Goal: Task Accomplishment & Management: Complete application form

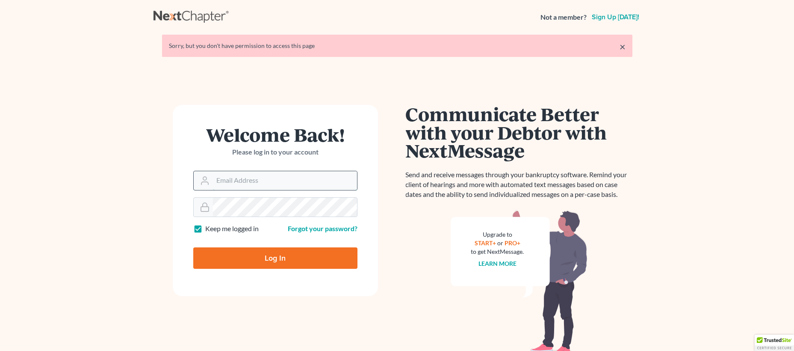
click at [248, 182] on input "Email Address" at bounding box center [285, 180] width 144 height 19
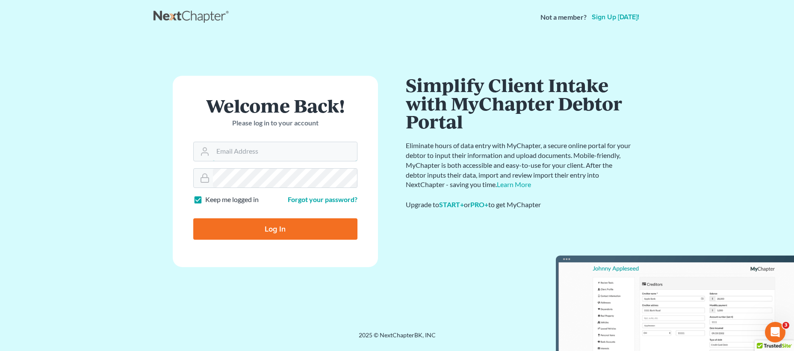
type input "[EMAIL_ADDRESS][DOMAIN_NAME]"
click at [294, 224] on input "Log In" at bounding box center [275, 228] width 164 height 21
type input "Thinking..."
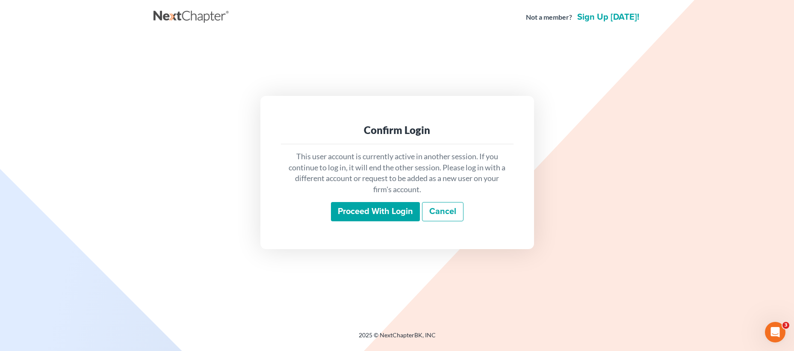
click at [384, 209] on input "Proceed with login" at bounding box center [375, 212] width 89 height 20
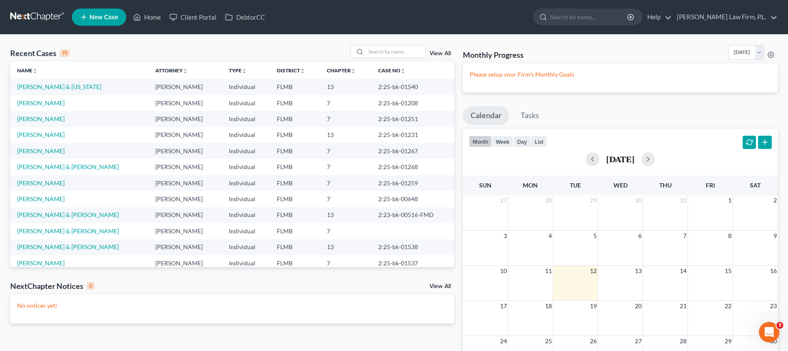
click at [96, 15] on span "New Case" at bounding box center [103, 17] width 29 height 6
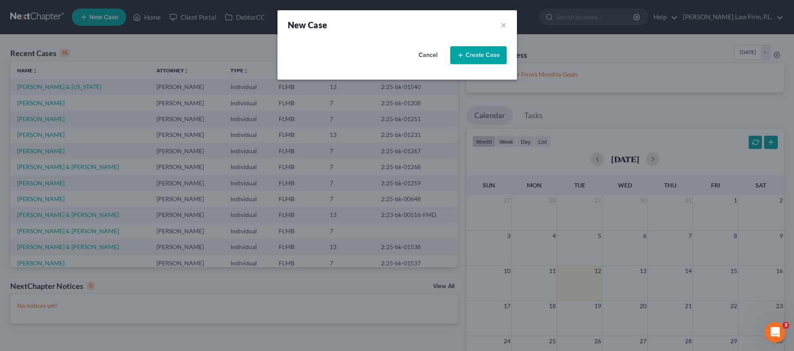
select select "15"
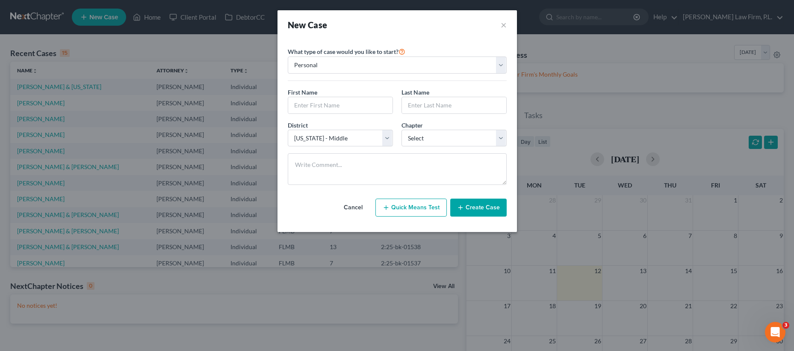
click at [342, 94] on div "First Name *" at bounding box center [340, 101] width 114 height 26
click at [336, 101] on input "text" at bounding box center [340, 105] width 104 height 16
type input "Sara"
type input "Douglas"
click at [440, 140] on select "Select 7 11 12 13" at bounding box center [453, 138] width 105 height 17
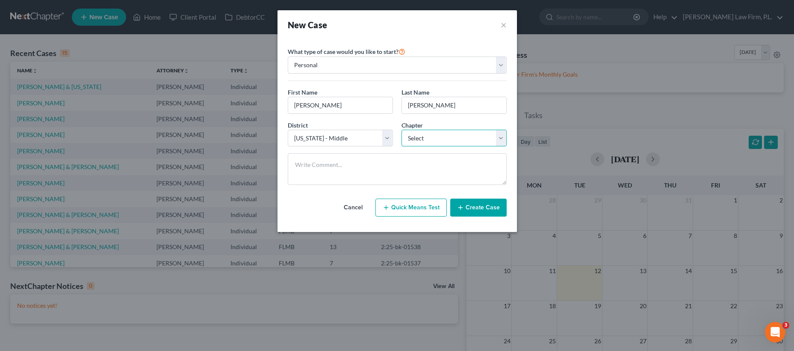
select select "3"
click at [482, 209] on button "Create Case" at bounding box center [478, 207] width 56 height 18
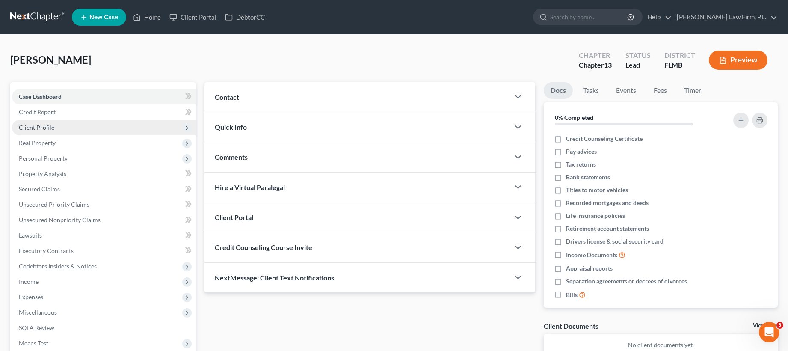
click at [98, 130] on span "Client Profile" at bounding box center [104, 127] width 184 height 15
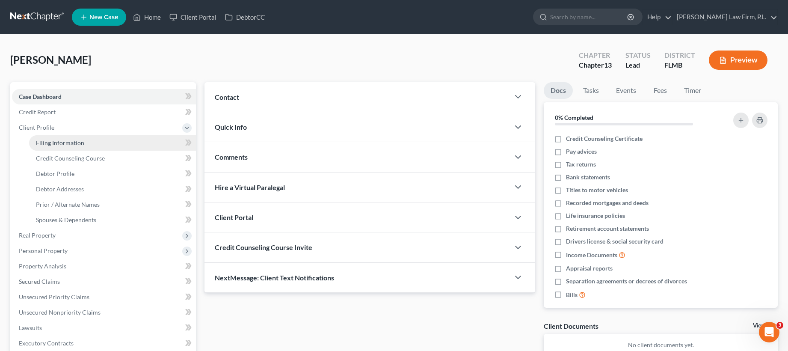
click at [94, 143] on link "Filing Information" at bounding box center [112, 142] width 167 height 15
select select "1"
select select "0"
select select "3"
select select "15"
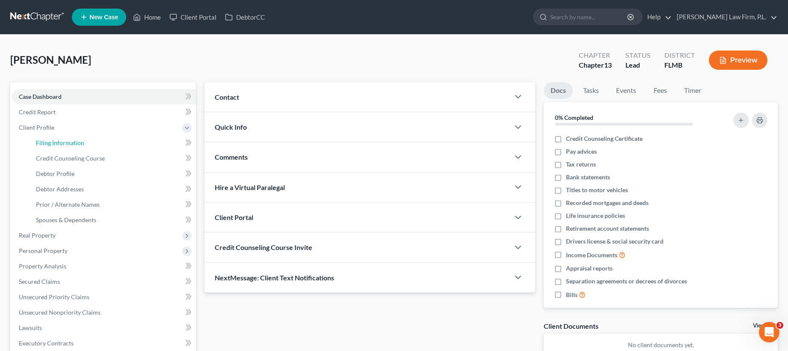
select select "9"
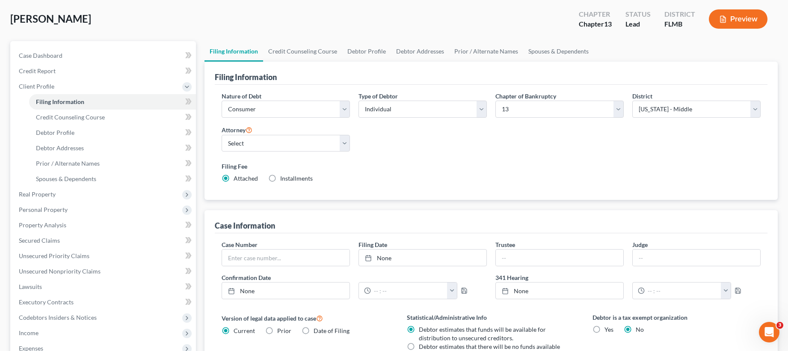
scroll to position [51, 0]
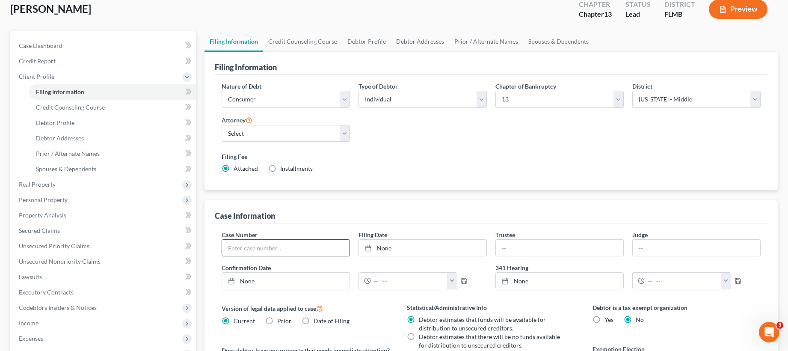
click at [282, 250] on input "text" at bounding box center [285, 247] width 127 height 16
drag, startPoint x: 260, startPoint y: 248, endPoint x: 190, endPoint y: 249, distance: 69.3
click at [190, 249] on div "Petition Navigation Case Dashboard Payments Invoices Payments Payments Credit R…" at bounding box center [394, 262] width 776 height 463
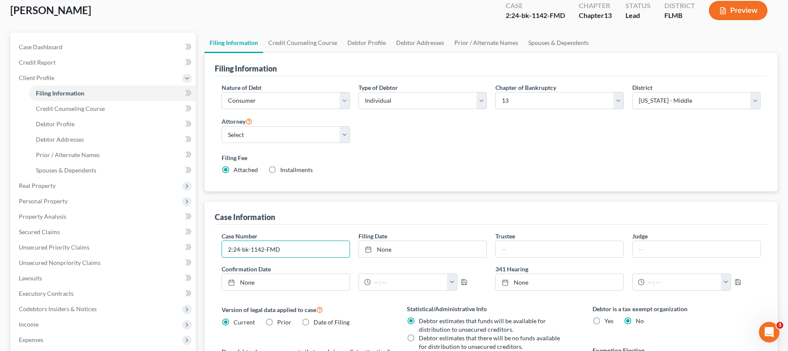
scroll to position [49, 0]
type input "2:24-bk-1142-FMD"
click at [276, 138] on select "Select Jonathan Bierfeld - FLMB Steven Martin - null" at bounding box center [285, 135] width 128 height 17
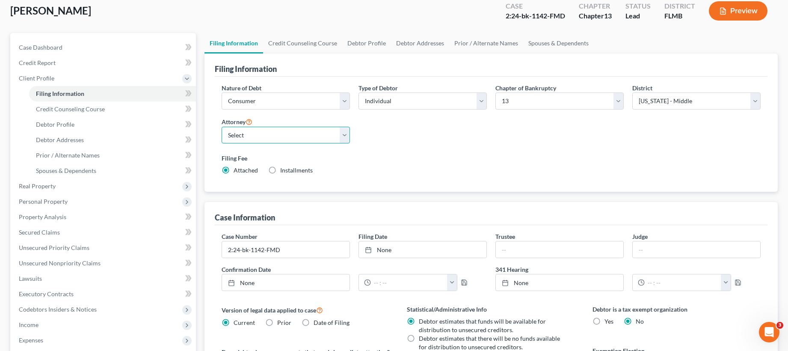
select select "0"
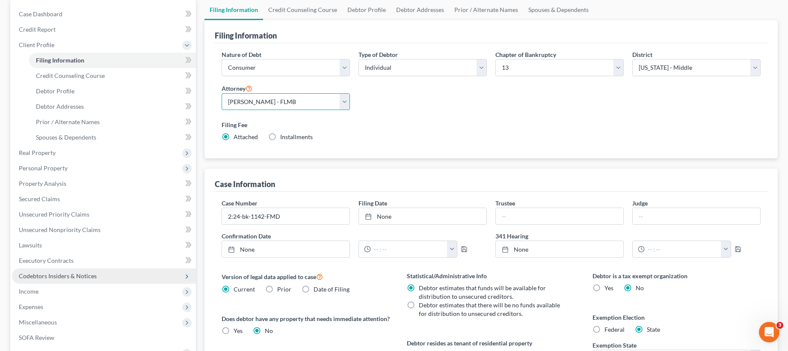
scroll to position [227, 0]
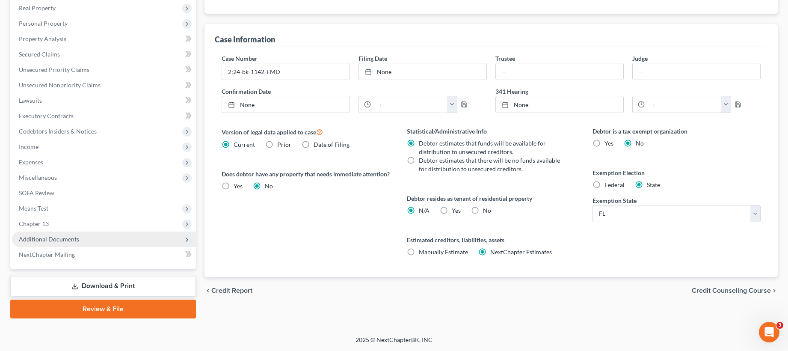
click at [91, 241] on span "Additional Documents" at bounding box center [104, 238] width 184 height 15
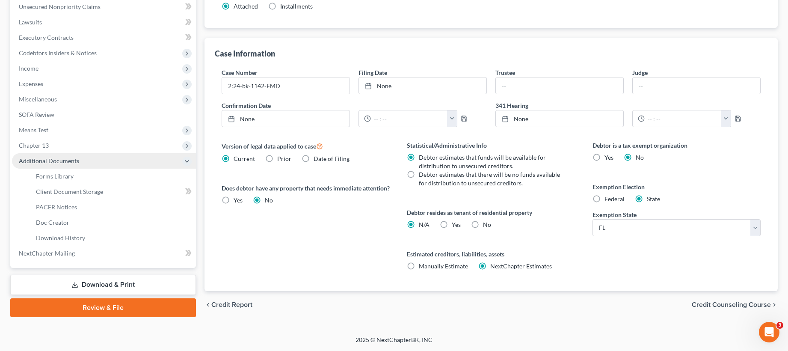
scroll to position [212, 0]
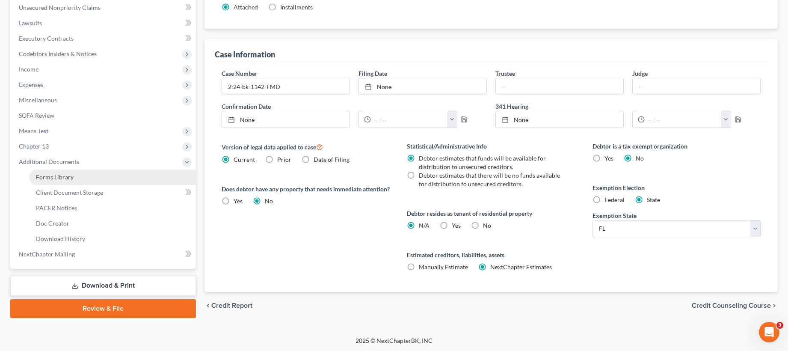
click at [109, 174] on link "Forms Library" at bounding box center [112, 176] width 167 height 15
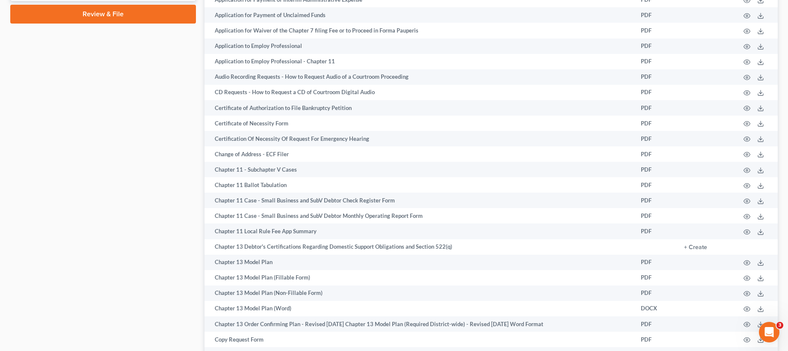
scroll to position [485, 0]
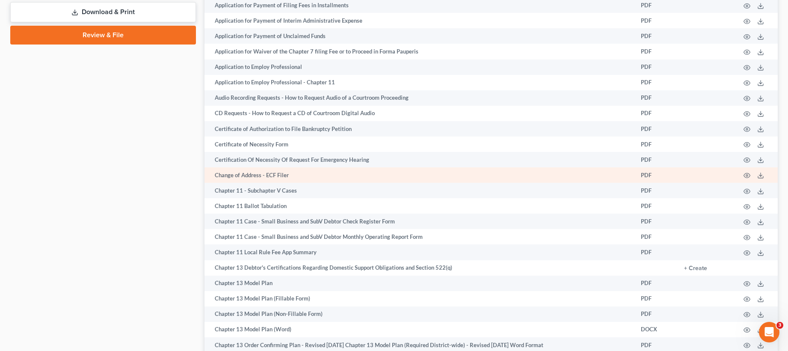
click at [238, 174] on td "Change of Address - ECF Filer" at bounding box center [419, 174] width 430 height 15
click at [632, 172] on td "Change of Address - ECF Filer" at bounding box center [419, 174] width 430 height 15
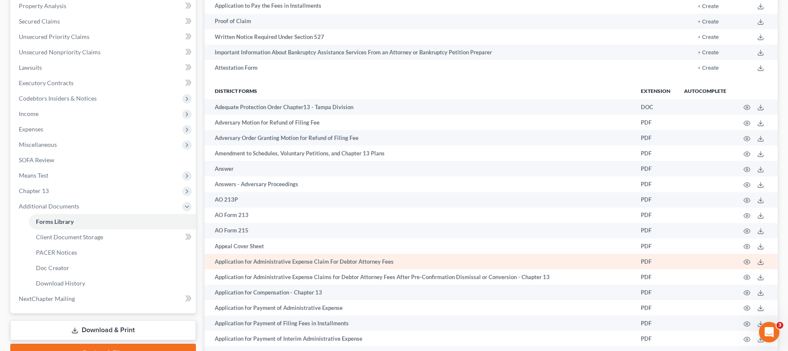
scroll to position [0, 0]
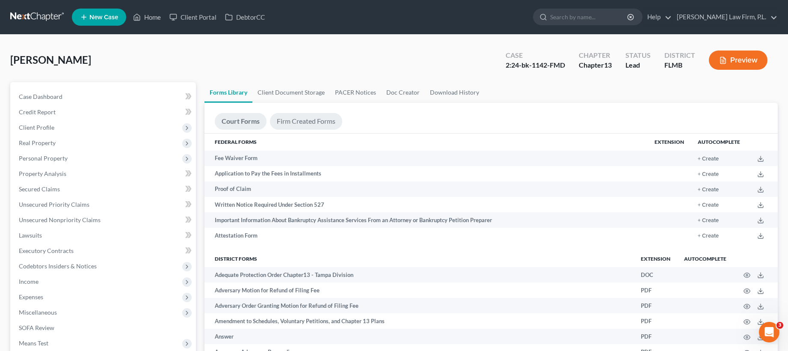
click at [307, 118] on link "Firm Created Forms" at bounding box center [306, 121] width 72 height 17
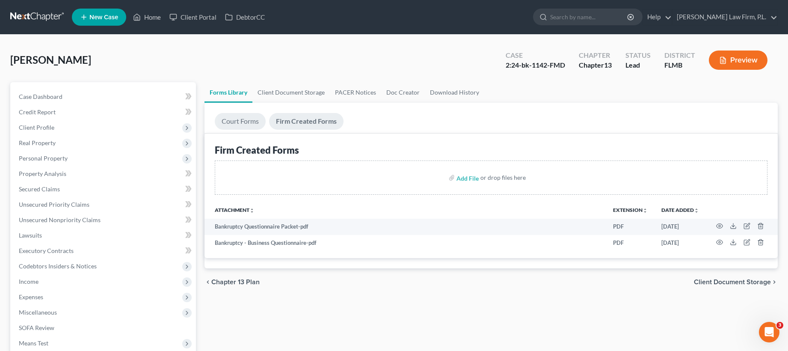
click at [248, 118] on link "Court Forms" at bounding box center [240, 121] width 51 height 17
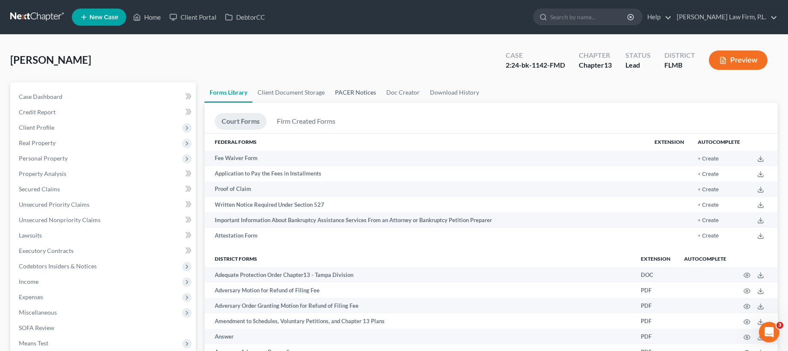
click at [357, 89] on link "PACER Notices" at bounding box center [355, 92] width 51 height 21
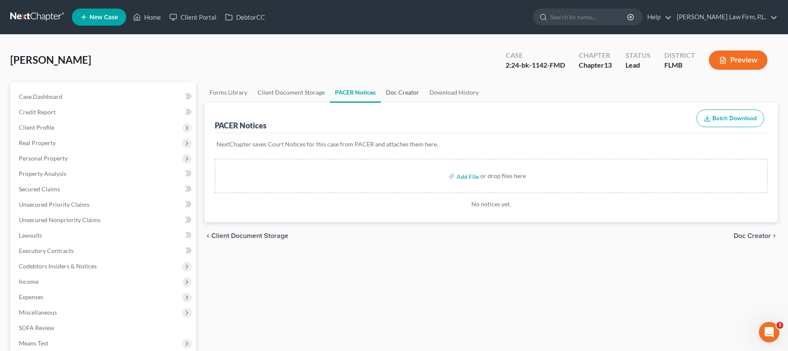
click at [407, 95] on link "Doc Creator" at bounding box center [403, 92] width 44 height 21
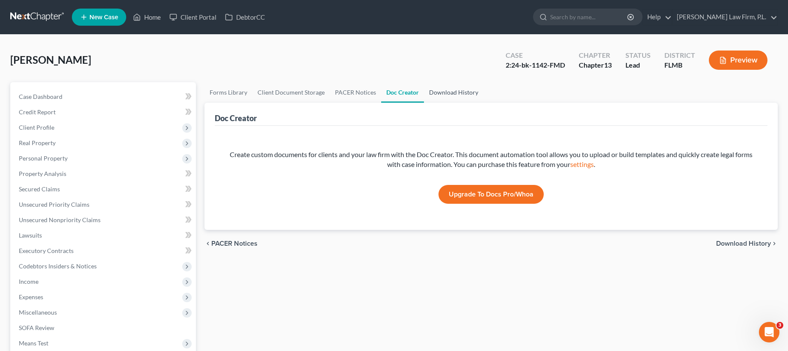
click at [454, 95] on link "Download History" at bounding box center [453, 92] width 59 height 21
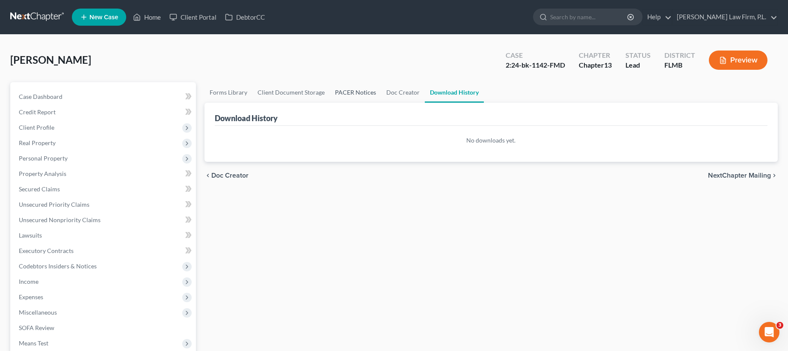
drag, startPoint x: 356, startPoint y: 94, endPoint x: 348, endPoint y: 96, distance: 8.0
click at [356, 94] on link "PACER Notices" at bounding box center [355, 92] width 51 height 21
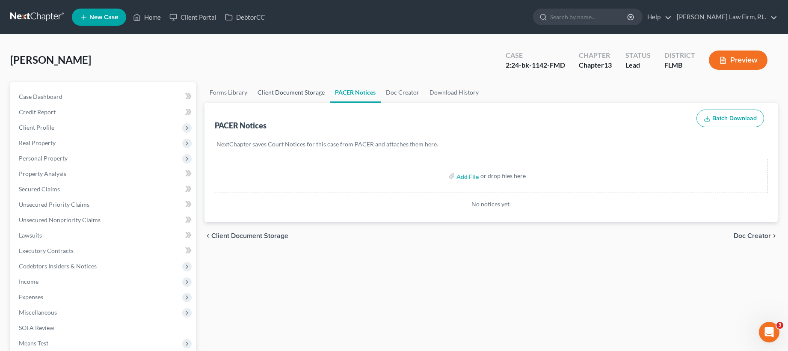
click at [300, 92] on link "Client Document Storage" at bounding box center [290, 92] width 77 height 21
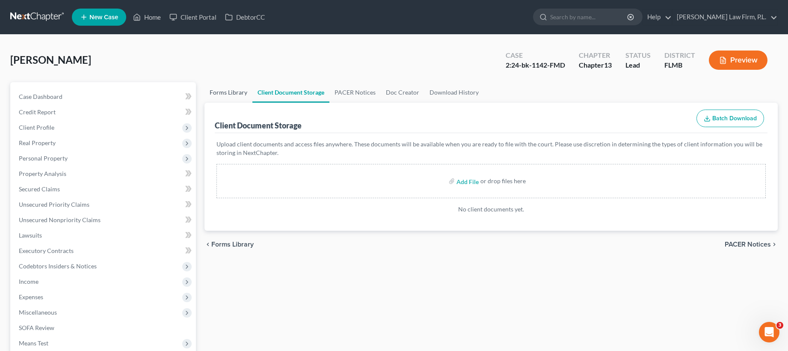
click at [236, 92] on link "Forms Library" at bounding box center [228, 92] width 48 height 21
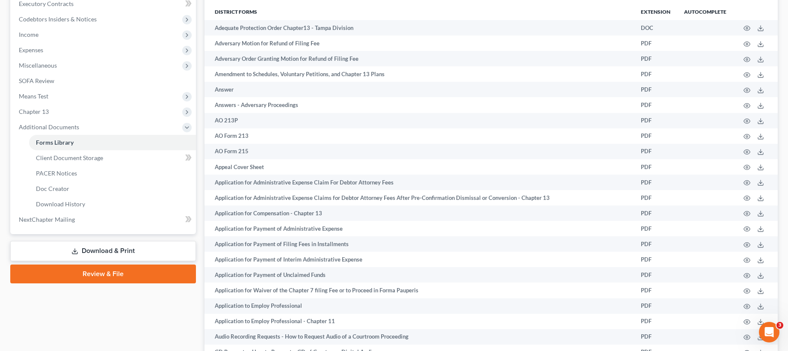
scroll to position [246, 0]
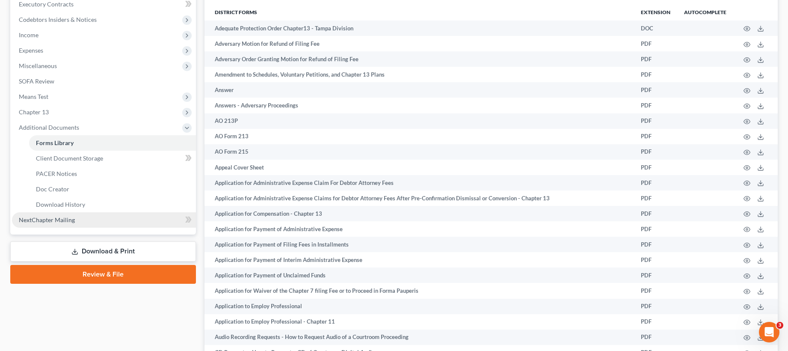
click at [79, 216] on link "NextChapter Mailing" at bounding box center [104, 219] width 184 height 15
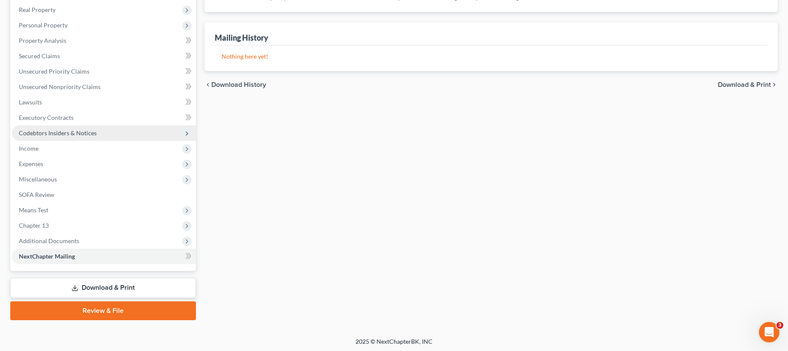
scroll to position [135, 0]
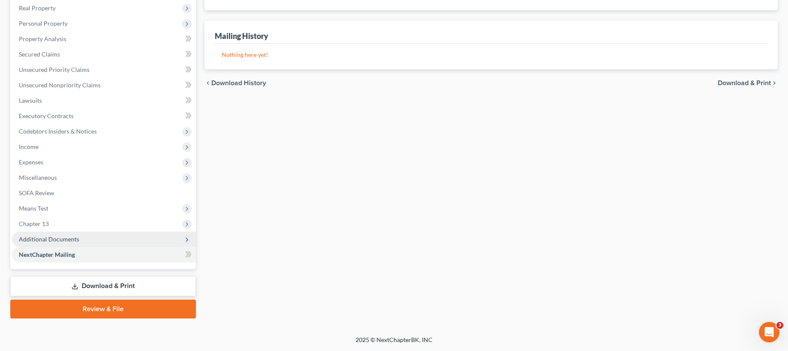
click at [86, 240] on span "Additional Documents" at bounding box center [104, 238] width 184 height 15
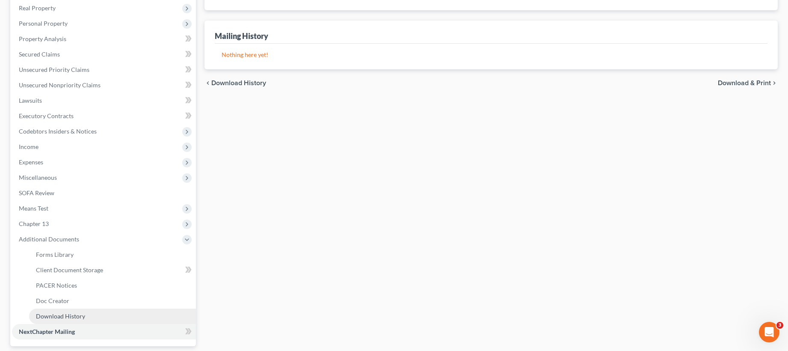
click at [87, 318] on link "Download History" at bounding box center [112, 315] width 167 height 15
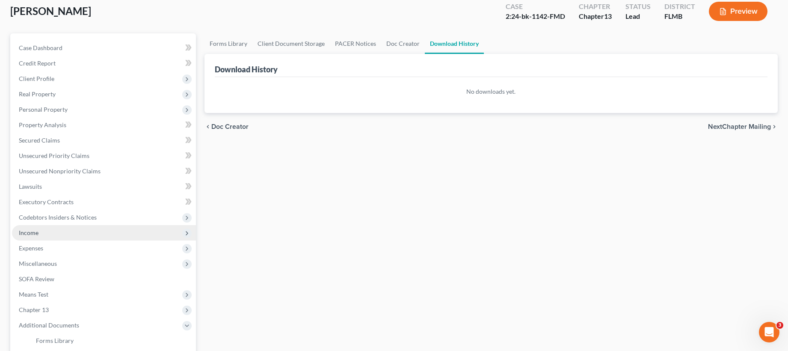
scroll to position [65, 0]
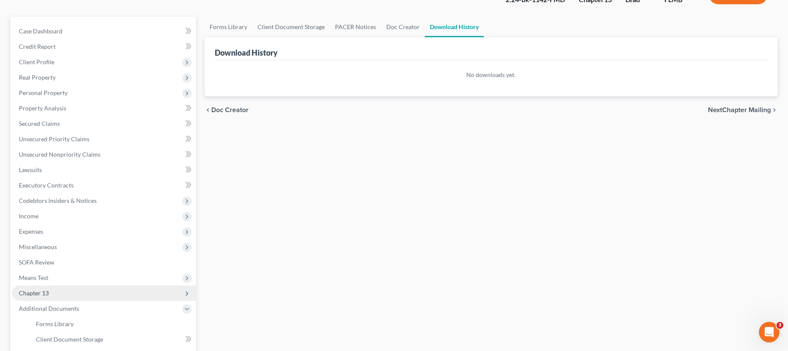
click at [77, 292] on span "Chapter 13" at bounding box center [104, 292] width 184 height 15
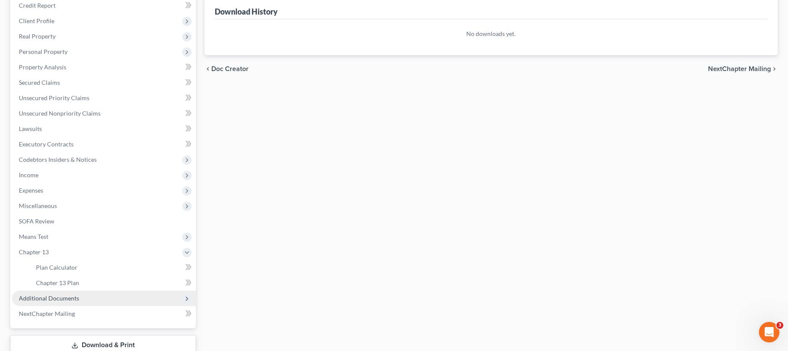
click at [71, 298] on span "Additional Documents" at bounding box center [49, 297] width 60 height 7
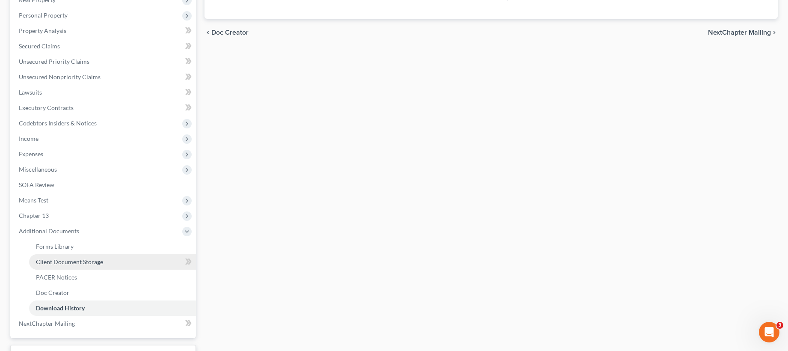
scroll to position [143, 0]
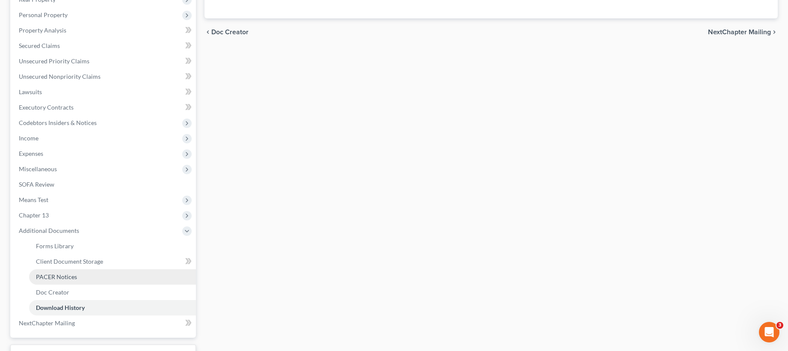
click at [79, 274] on link "PACER Notices" at bounding box center [112, 276] width 167 height 15
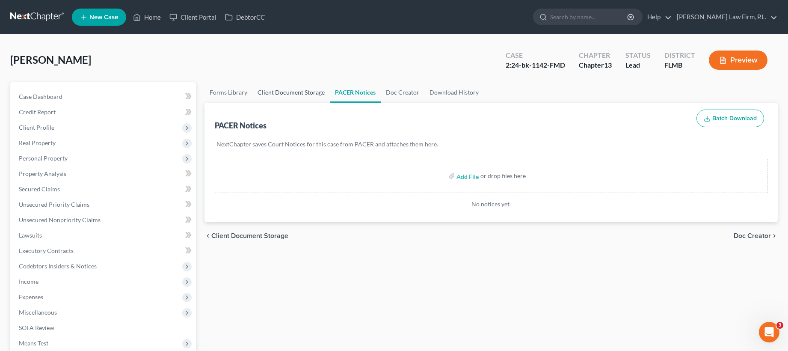
click at [278, 94] on link "Client Document Storage" at bounding box center [290, 92] width 77 height 21
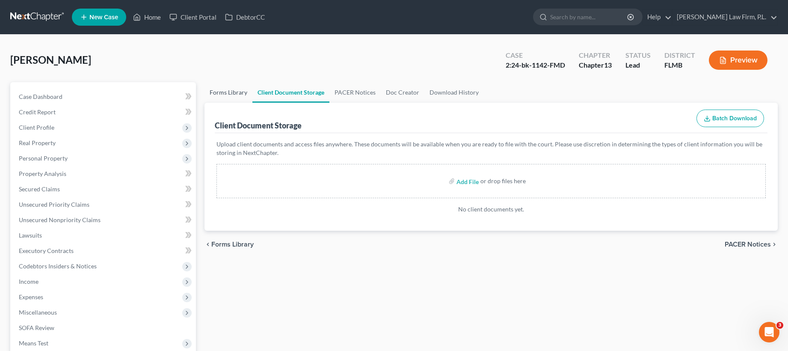
click at [230, 91] on link "Forms Library" at bounding box center [228, 92] width 48 height 21
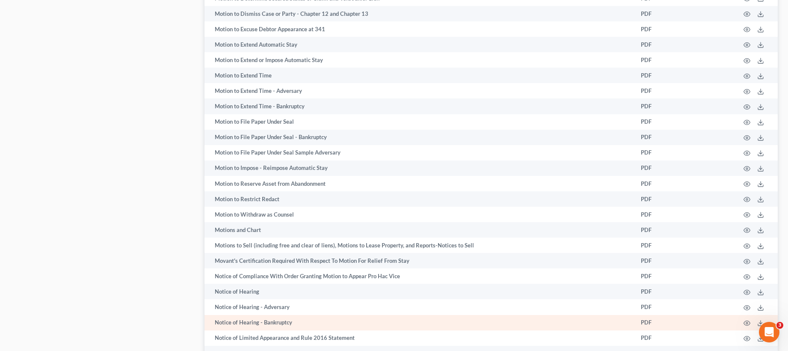
scroll to position [1494, 0]
